Goal: Navigation & Orientation: Find specific page/section

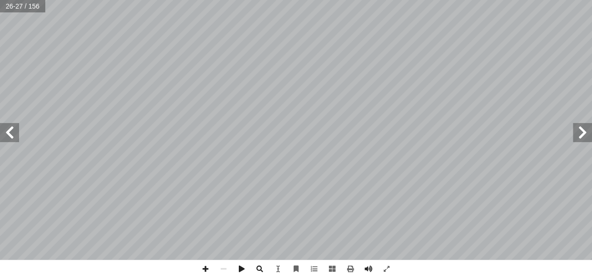
click at [17, 133] on span at bounding box center [9, 132] width 19 height 19
click at [587, 133] on span at bounding box center [582, 132] width 19 height 19
click at [10, 132] on span at bounding box center [9, 132] width 19 height 19
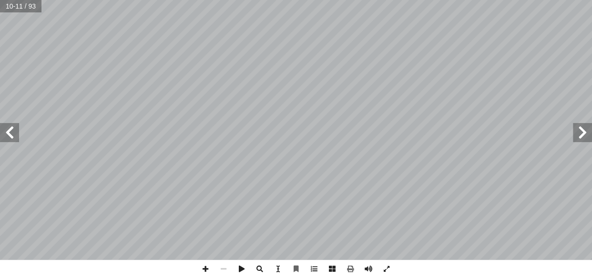
click at [10, 129] on span at bounding box center [9, 132] width 19 height 19
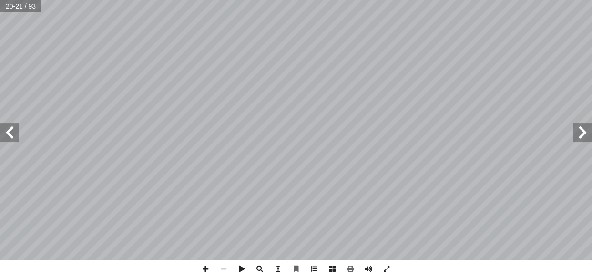
click at [10, 129] on span at bounding box center [9, 132] width 19 height 19
click at [8, 129] on span at bounding box center [9, 132] width 19 height 19
click at [16, 134] on span at bounding box center [9, 132] width 19 height 19
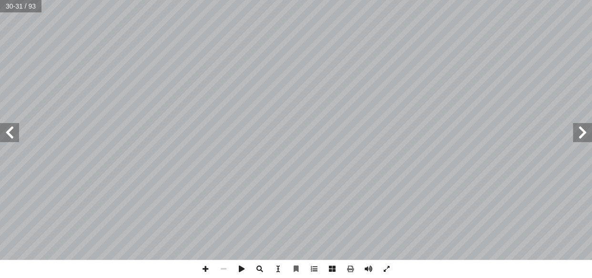
click at [16, 134] on span at bounding box center [9, 132] width 19 height 19
click at [582, 132] on span at bounding box center [582, 132] width 19 height 19
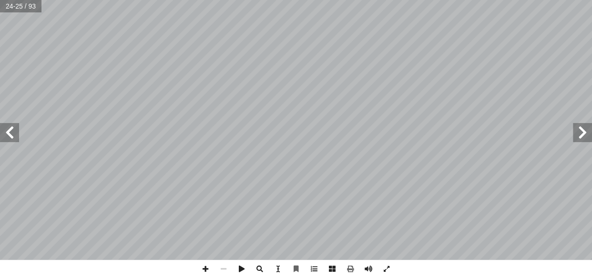
click at [582, 132] on span at bounding box center [582, 132] width 19 height 19
click at [10, 135] on span at bounding box center [9, 132] width 19 height 19
click at [14, 133] on span at bounding box center [9, 132] width 19 height 19
click at [582, 133] on span at bounding box center [582, 132] width 19 height 19
